Goal: Transaction & Acquisition: Purchase product/service

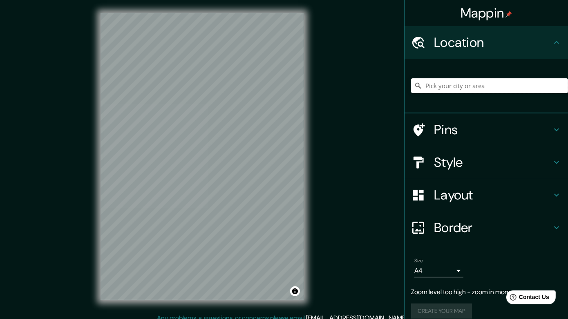
click at [438, 93] on input "Pick your city or area" at bounding box center [489, 85] width 157 height 15
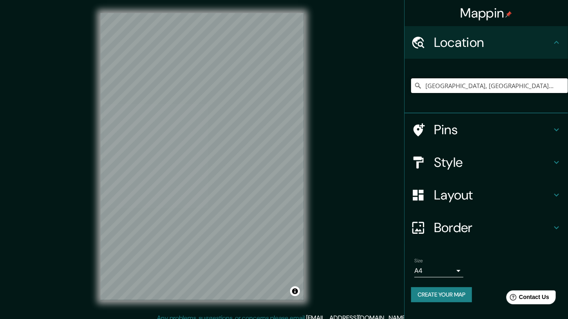
type input "[GEOGRAPHIC_DATA], [GEOGRAPHIC_DATA][PERSON_NAME], [GEOGRAPHIC_DATA]"
click at [457, 138] on h4 "Pins" at bounding box center [493, 130] width 118 height 16
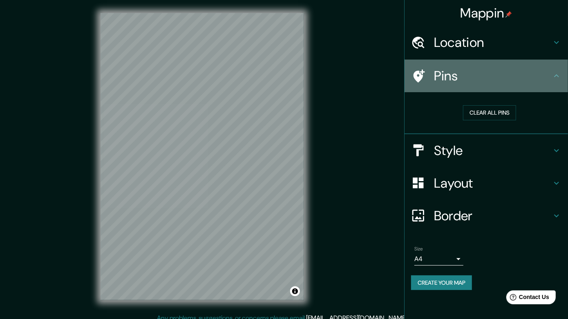
click at [472, 92] on div "Pins" at bounding box center [485, 76] width 163 height 33
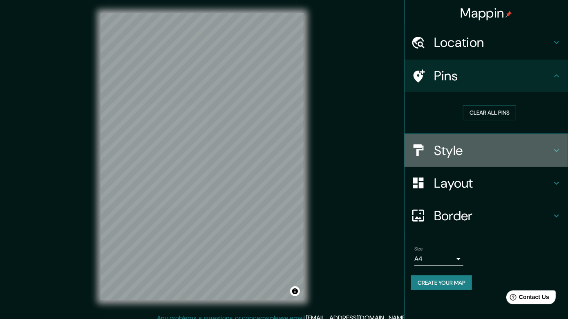
click at [462, 159] on h4 "Style" at bounding box center [493, 151] width 118 height 16
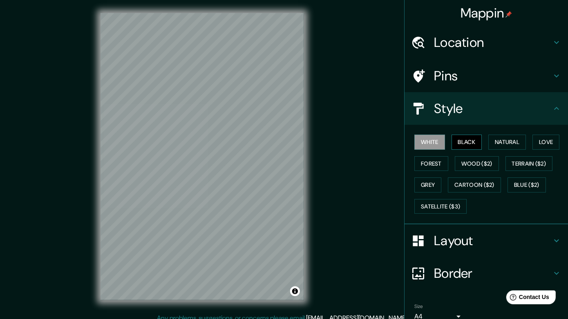
click at [467, 150] on button "Black" at bounding box center [466, 142] width 31 height 15
click at [448, 172] on button "Forest" at bounding box center [431, 163] width 34 height 15
drag, startPoint x: 518, startPoint y: 165, endPoint x: 485, endPoint y: 165, distance: 33.1
click at [518, 150] on button "Natural" at bounding box center [507, 142] width 38 height 15
click at [203, 147] on div at bounding box center [205, 143] width 7 height 7
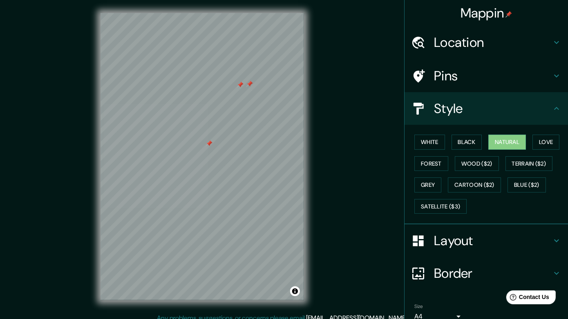
click at [251, 87] on div at bounding box center [249, 84] width 7 height 7
click at [240, 86] on div at bounding box center [240, 85] width 7 height 7
click at [210, 146] on div at bounding box center [209, 144] width 7 height 7
click at [505, 172] on button "Terrain ($2)" at bounding box center [528, 163] width 47 height 15
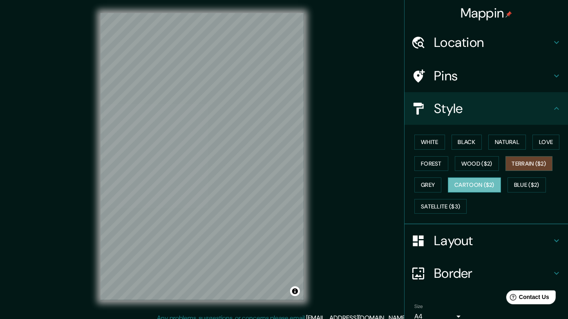
click at [449, 193] on button "Cartoon ($2)" at bounding box center [474, 185] width 53 height 15
click at [443, 214] on button "Satellite ($3)" at bounding box center [440, 206] width 52 height 15
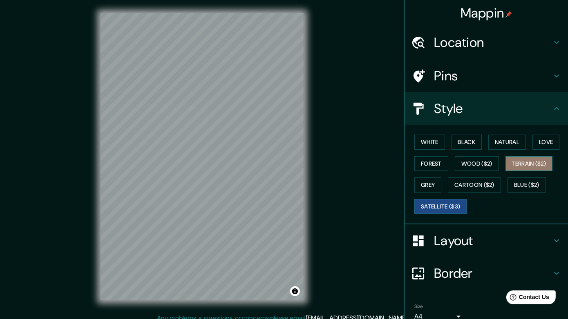
click at [505, 172] on button "Terrain ($2)" at bounding box center [528, 163] width 47 height 15
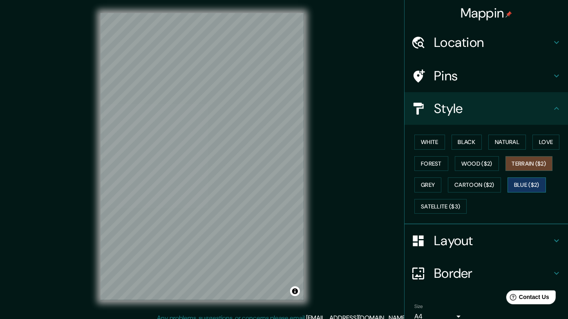
click at [508, 193] on button "Blue ($2)" at bounding box center [526, 185] width 38 height 15
click at [469, 150] on button "Black" at bounding box center [466, 142] width 31 height 15
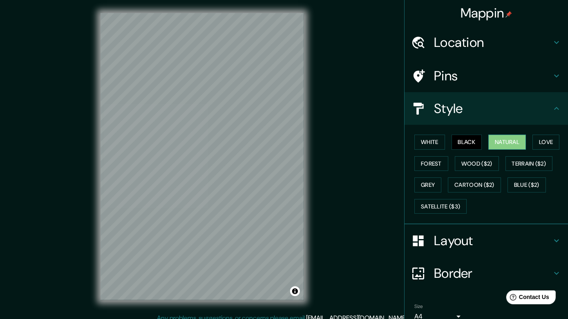
click at [511, 150] on button "Natural" at bounding box center [507, 142] width 38 height 15
click at [448, 172] on button "Forest" at bounding box center [431, 163] width 34 height 15
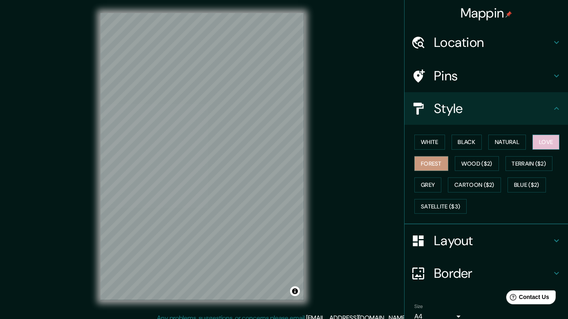
click at [532, 150] on button "Love" at bounding box center [545, 142] width 27 height 15
click at [435, 150] on button "White" at bounding box center [429, 142] width 31 height 15
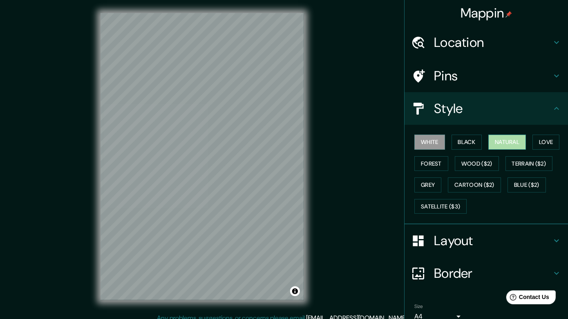
click at [495, 150] on button "Natural" at bounding box center [507, 142] width 38 height 15
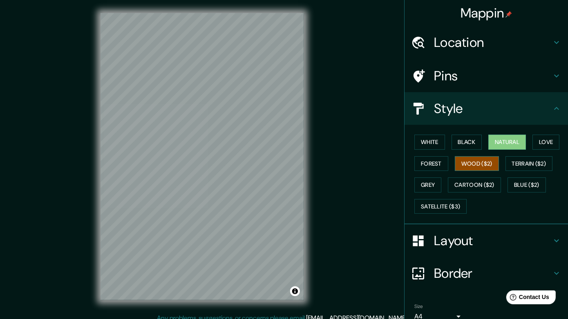
click at [499, 172] on button "Wood ($2)" at bounding box center [477, 163] width 44 height 15
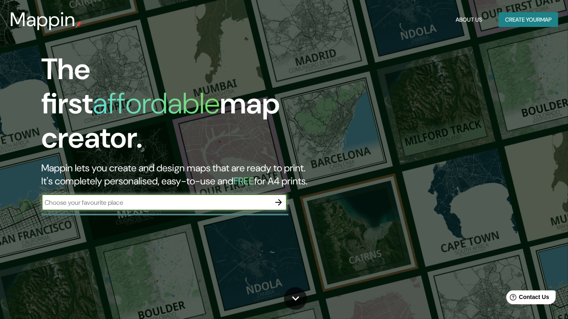
click at [520, 25] on button "Create your map" at bounding box center [528, 19] width 60 height 15
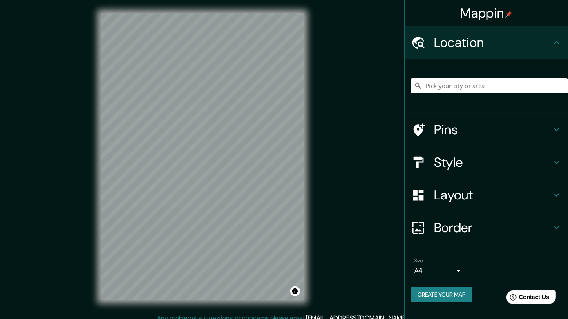
click at [444, 93] on input "Pick your city or area" at bounding box center [489, 85] width 157 height 15
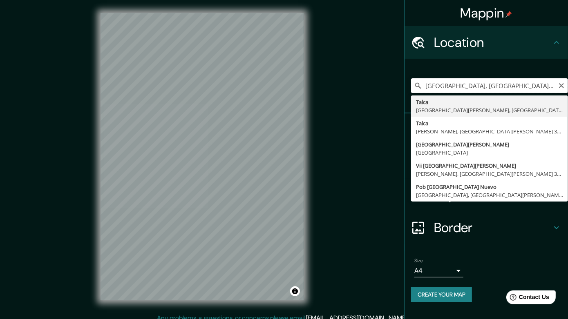
type input "[GEOGRAPHIC_DATA], [GEOGRAPHIC_DATA][PERSON_NAME], [GEOGRAPHIC_DATA]"
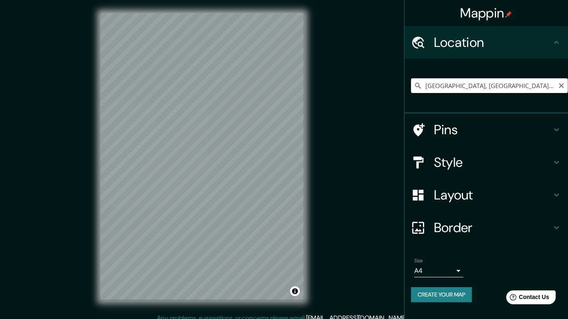
click at [468, 171] on h4 "Style" at bounding box center [493, 162] width 118 height 16
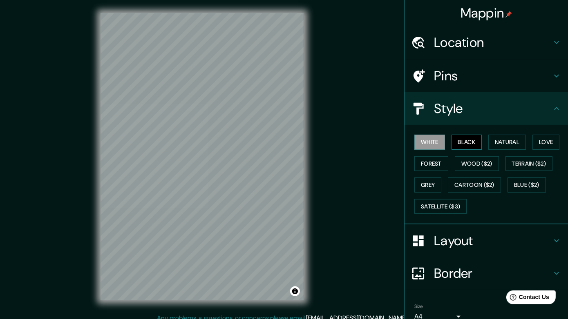
click at [473, 150] on button "Black" at bounding box center [466, 142] width 31 height 15
click at [504, 150] on button "Natural" at bounding box center [507, 142] width 38 height 15
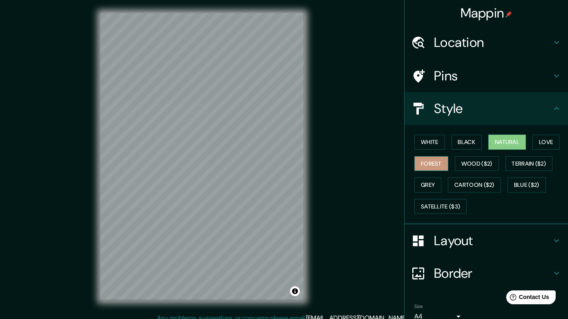
click at [448, 172] on button "Forest" at bounding box center [431, 163] width 34 height 15
click at [532, 150] on button "Love" at bounding box center [545, 142] width 27 height 15
click at [448, 172] on button "Forest" at bounding box center [431, 163] width 34 height 15
click at [496, 150] on button "Natural" at bounding box center [507, 142] width 38 height 15
click at [477, 150] on button "Black" at bounding box center [466, 142] width 31 height 15
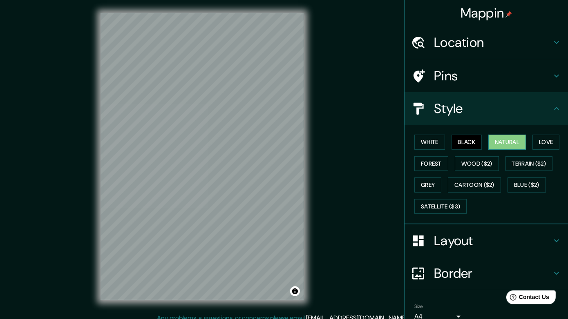
click at [503, 150] on button "Natural" at bounding box center [507, 142] width 38 height 15
click at [313, 193] on div "© Mapbox © OpenStreetMap Improve this map" at bounding box center [202, 157] width 230 height 314
click at [334, 153] on div "Mappin Location [GEOGRAPHIC_DATA], [GEOGRAPHIC_DATA][PERSON_NAME], [GEOGRAPHIC_…" at bounding box center [284, 163] width 568 height 327
click at [461, 150] on button "Black" at bounding box center [466, 142] width 31 height 15
click at [433, 150] on button "White" at bounding box center [429, 142] width 31 height 15
